Goal: Contribute content: Contribute content

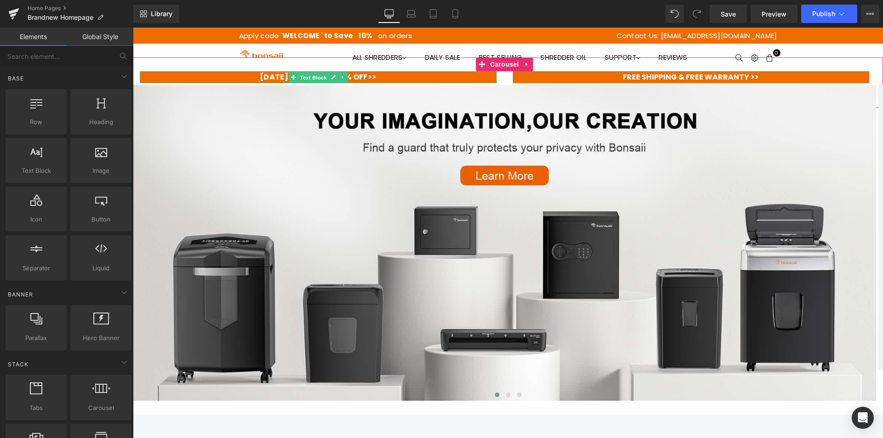
click at [304, 73] on span "Text Block" at bounding box center [313, 77] width 30 height 11
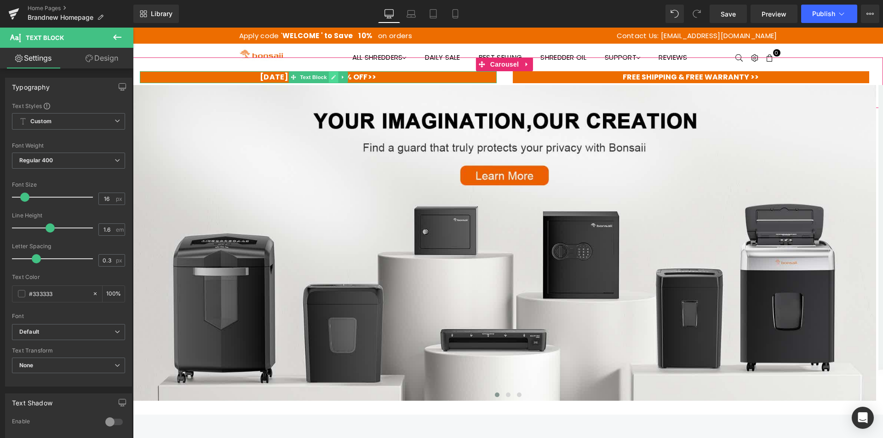
click at [334, 75] on icon at bounding box center [333, 78] width 5 height 6
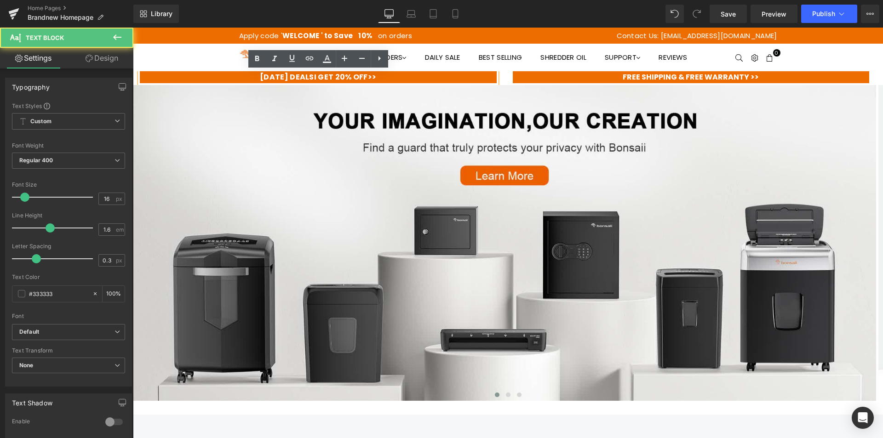
click at [242, 77] on p "[DATE] DEALS I GET 20% OFF>>" at bounding box center [318, 77] width 357 height 12
drag, startPoint x: 320, startPoint y: 76, endPoint x: 257, endPoint y: 75, distance: 63.5
click at [260, 75] on span "[DATE] DEALS" at bounding box center [287, 77] width 54 height 11
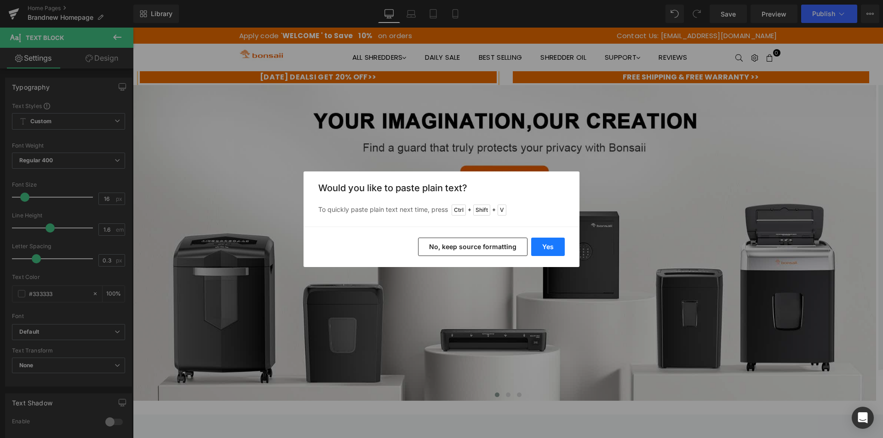
click at [549, 252] on button "Yes" at bounding box center [548, 247] width 34 height 18
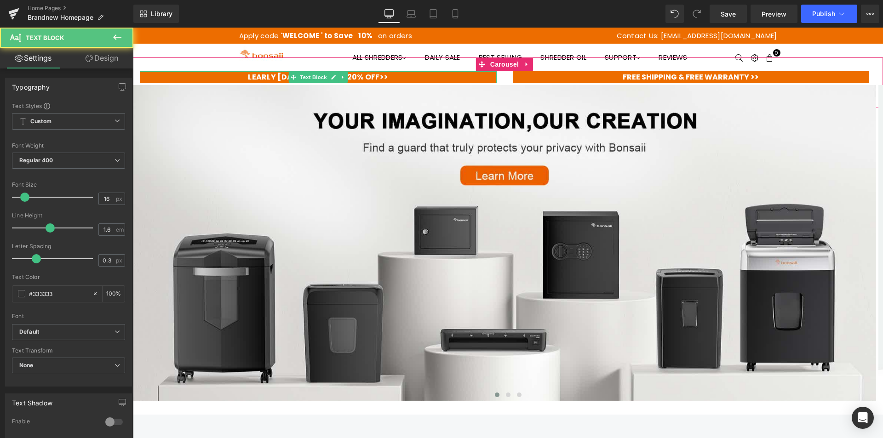
click at [248, 76] on span "LEARLY [DATE] SALE" at bounding box center [287, 77] width 78 height 11
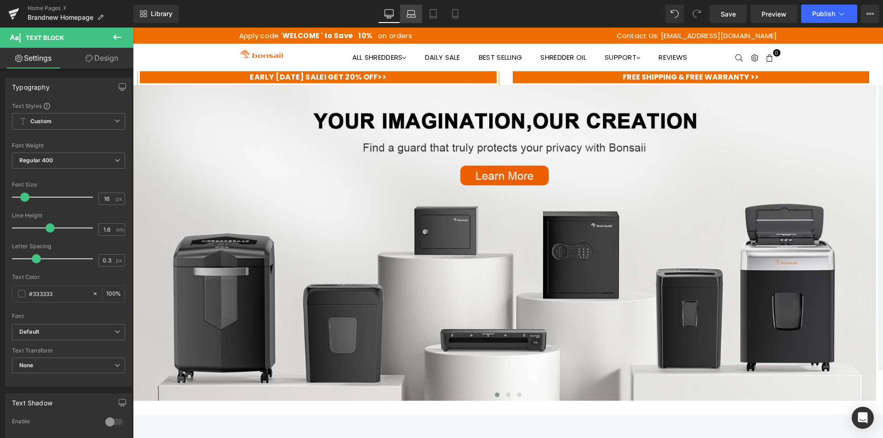
click at [414, 15] on icon at bounding box center [411, 16] width 9 height 3
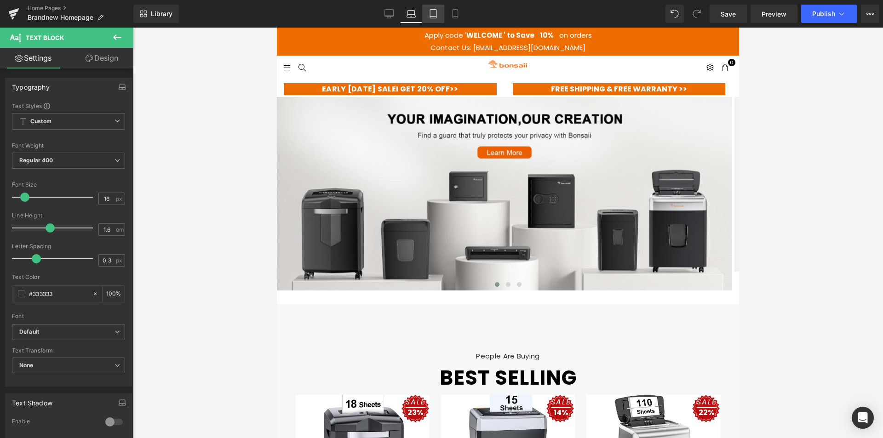
click at [436, 17] on icon at bounding box center [433, 17] width 6 height 0
type input "100"
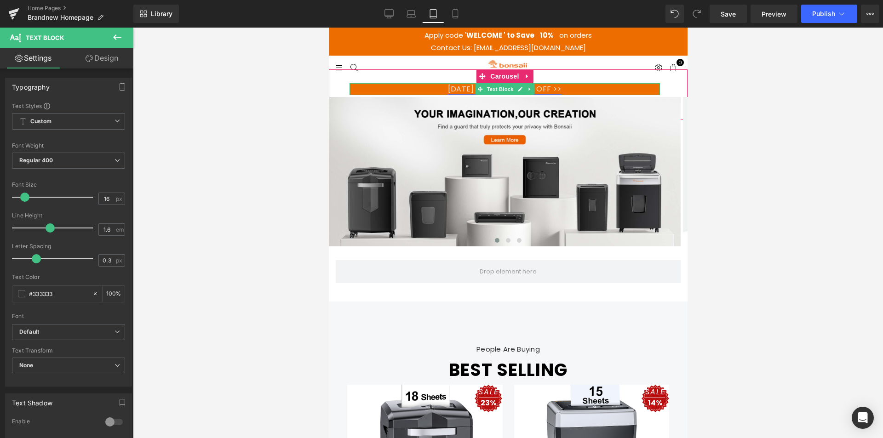
click at [452, 89] on link "[DATE] DEALSI GET 20% OFF >>" at bounding box center [504, 89] width 114 height 11
click at [519, 86] on icon at bounding box center [519, 89] width 5 height 6
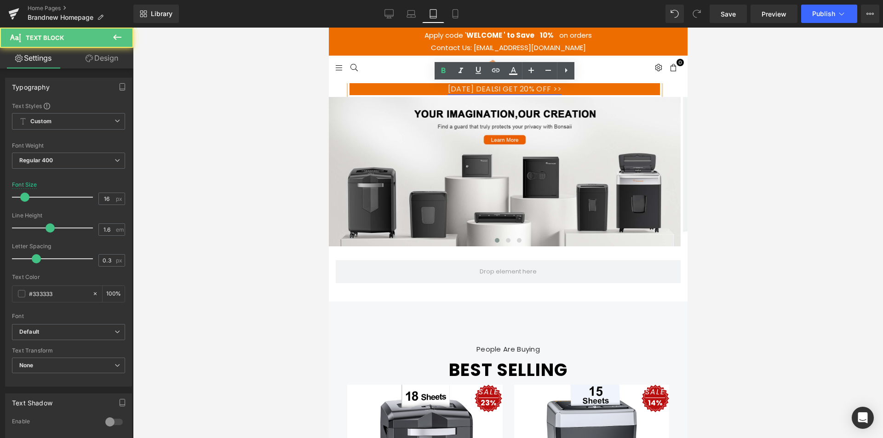
click at [500, 90] on link "[DATE] DEALSI GET 20% OFF >>" at bounding box center [504, 89] width 114 height 11
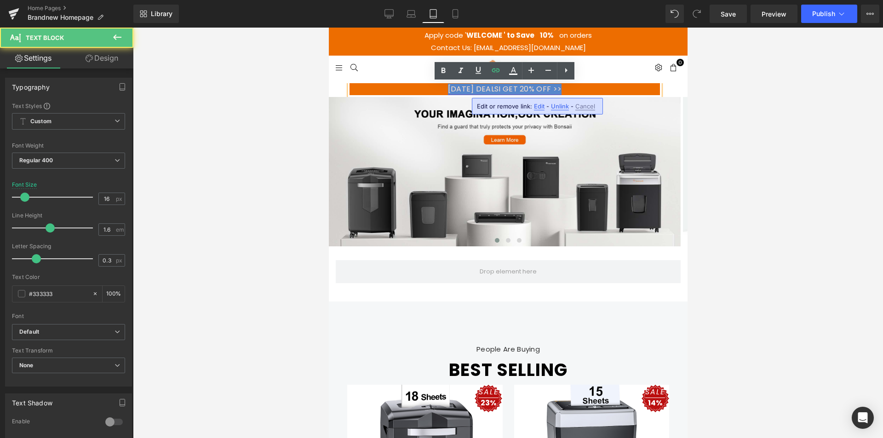
click at [505, 87] on link "[DATE] DEALSI GET 20% OFF >>" at bounding box center [504, 89] width 114 height 11
click at [509, 88] on link "[DATE] DEALSI GET 20% OFF >>" at bounding box center [504, 89] width 114 height 11
click at [471, 92] on link "[DATE] DEALSI GET 20% OFF >>" at bounding box center [504, 89] width 114 height 11
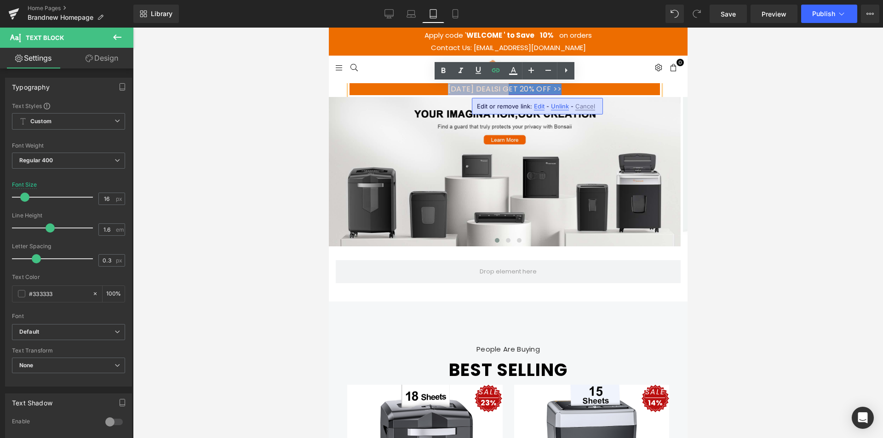
drag, startPoint x: 504, startPoint y: 91, endPoint x: 442, endPoint y: 86, distance: 61.8
click at [447, 86] on link "[DATE] DEALSI GET 20% OFF >>" at bounding box center [504, 89] width 114 height 11
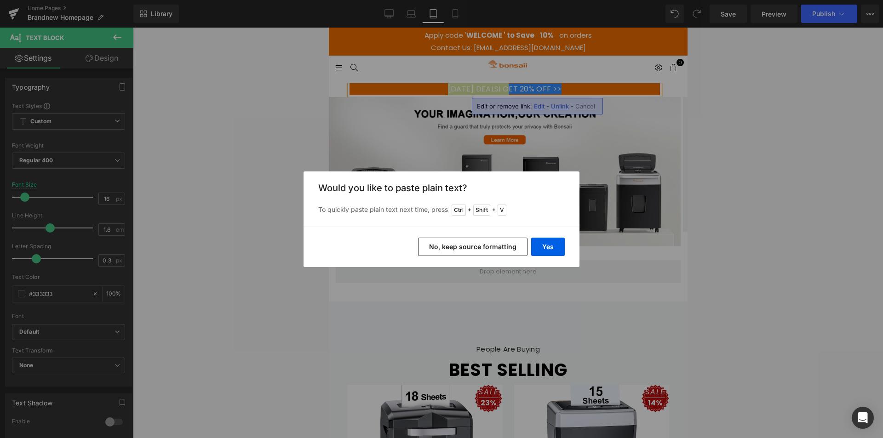
click at [474, 244] on button "No, keep source formatting" at bounding box center [472, 247] width 109 height 18
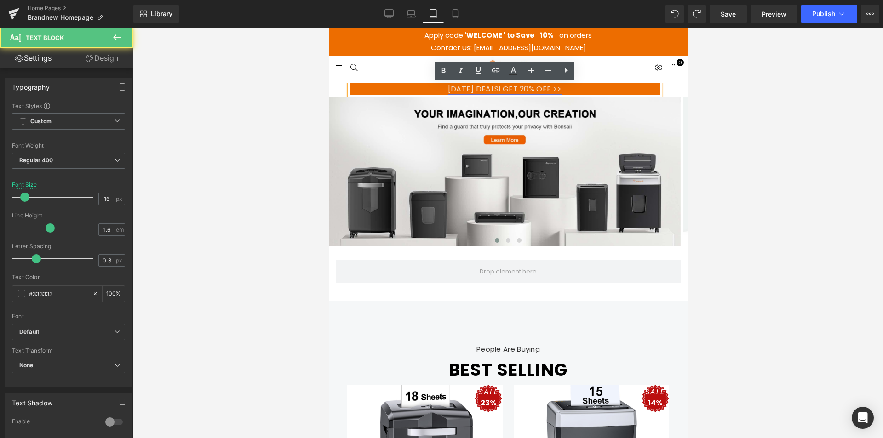
click at [489, 90] on link "[DATE] DEALSI GET 20% OFF >>" at bounding box center [504, 89] width 114 height 11
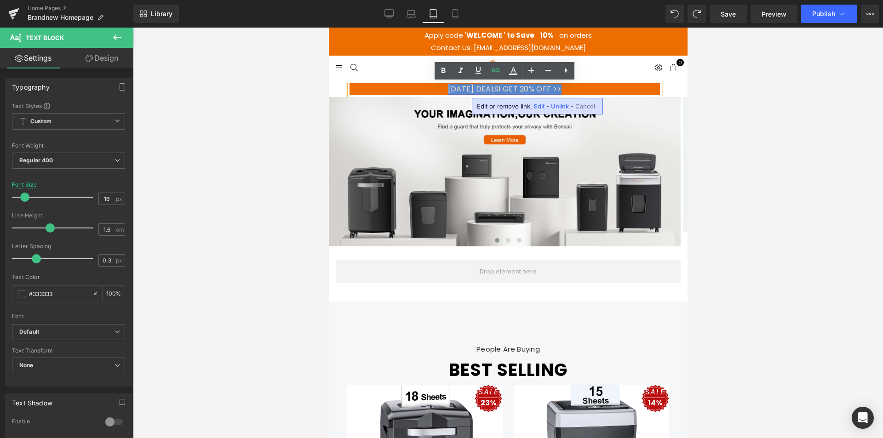
click at [508, 92] on link "[DATE] DEALSI GET 20% OFF >>" at bounding box center [504, 89] width 114 height 11
drag, startPoint x: 507, startPoint y: 91, endPoint x: 494, endPoint y: 90, distance: 12.4
click at [494, 90] on link "[DATE] DEALSI GET 20% OFF >>" at bounding box center [504, 89] width 114 height 11
drag, startPoint x: 505, startPoint y: 89, endPoint x: 464, endPoint y: 89, distance: 40.0
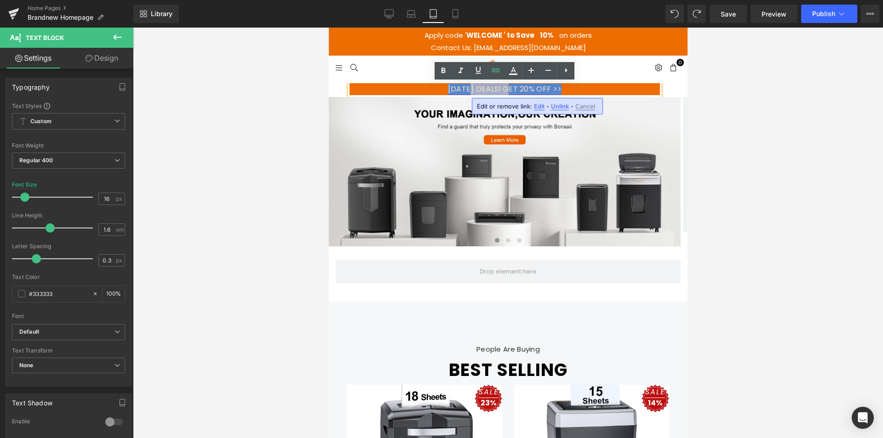
click at [464, 89] on link "[DATE] DEALSI GET 20% OFF >>" at bounding box center [504, 89] width 114 height 11
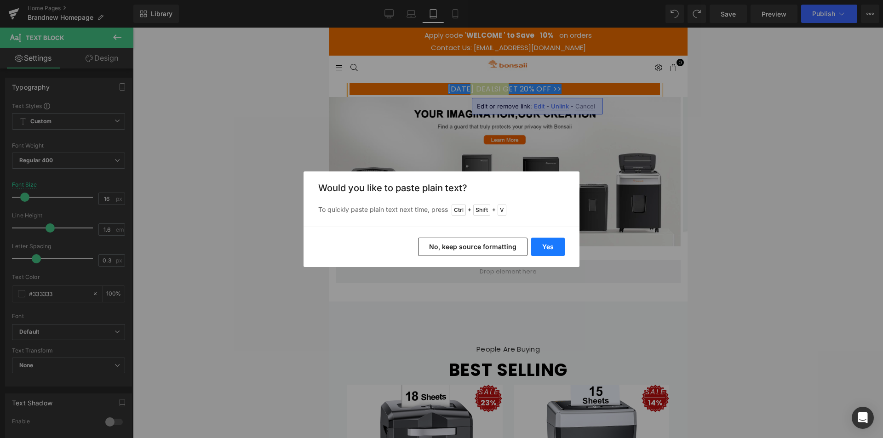
click at [545, 248] on button "Yes" at bounding box center [548, 247] width 34 height 18
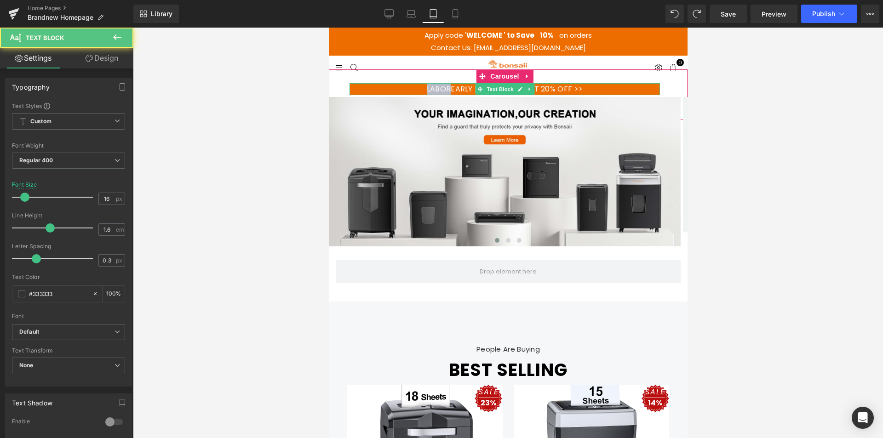
drag, startPoint x: 444, startPoint y: 87, endPoint x: 393, endPoint y: 86, distance: 51.1
click at [393, 86] on p "LABOREARLY [DATE] SALEI GET 20% OFF >>" at bounding box center [504, 89] width 310 height 12
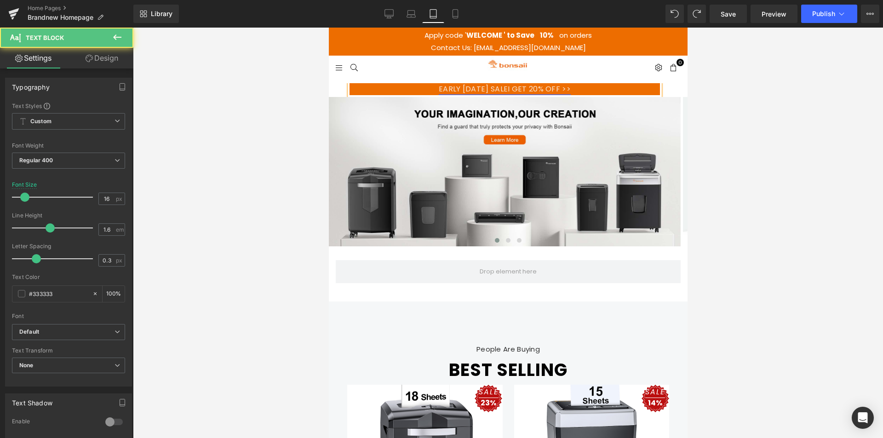
click at [516, 91] on link "EARLY [DATE] SALEI GET 20% OFF >>" at bounding box center [504, 89] width 132 height 11
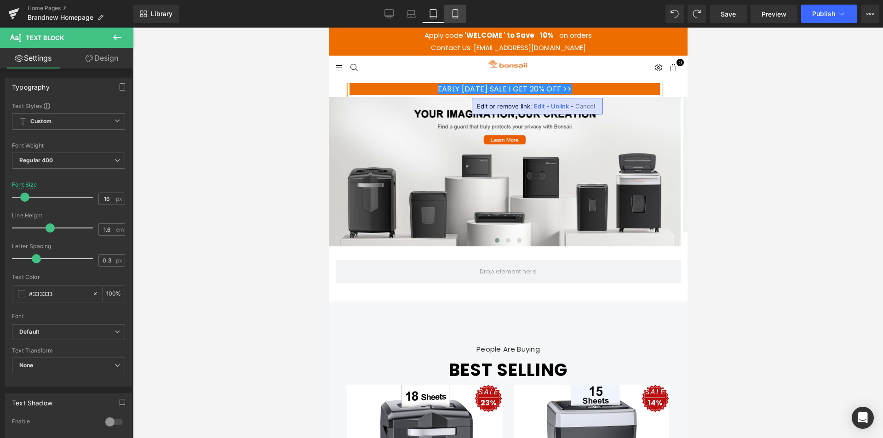
click at [452, 15] on icon at bounding box center [455, 13] width 9 height 9
type input "13"
type input "100"
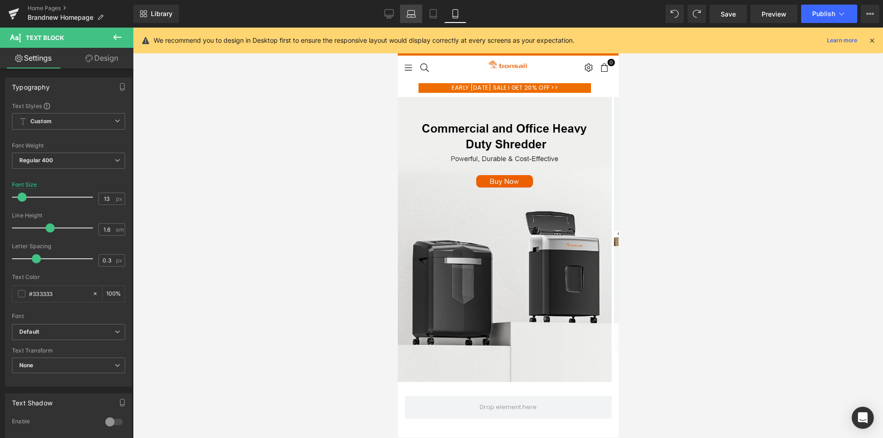
click at [412, 18] on icon at bounding box center [411, 13] width 9 height 9
type input "16"
type input "100"
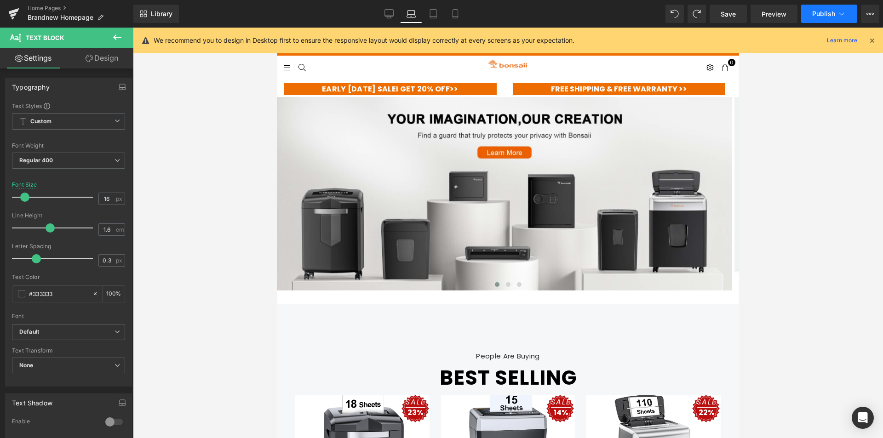
click at [822, 17] on span "Publish" at bounding box center [823, 13] width 23 height 7
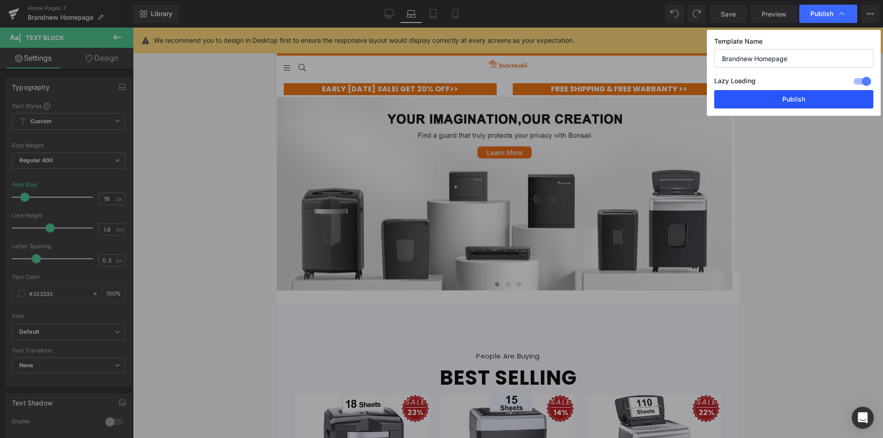
click at [778, 99] on button "Publish" at bounding box center [793, 99] width 159 height 18
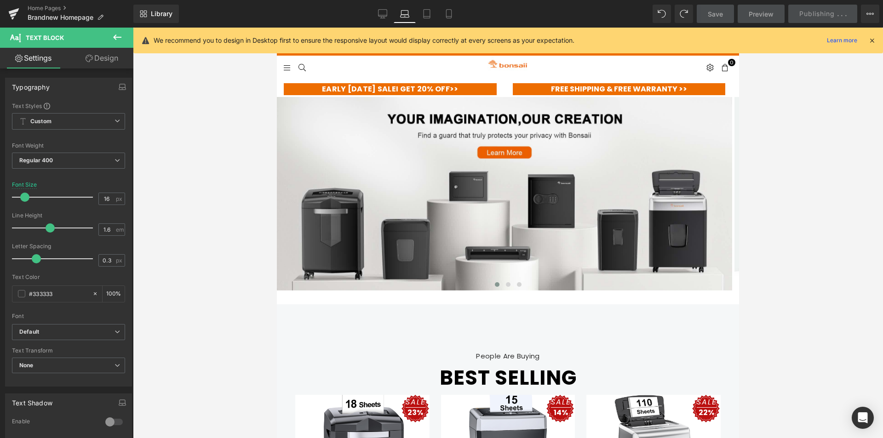
click at [790, 136] on div at bounding box center [508, 233] width 750 height 411
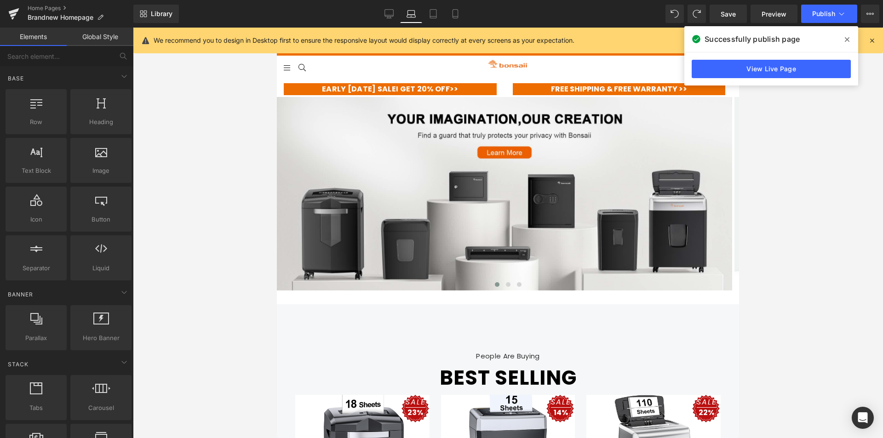
click at [759, 189] on div at bounding box center [508, 233] width 750 height 411
click at [814, 243] on div at bounding box center [508, 233] width 750 height 411
